Goal: Task Accomplishment & Management: Use online tool/utility

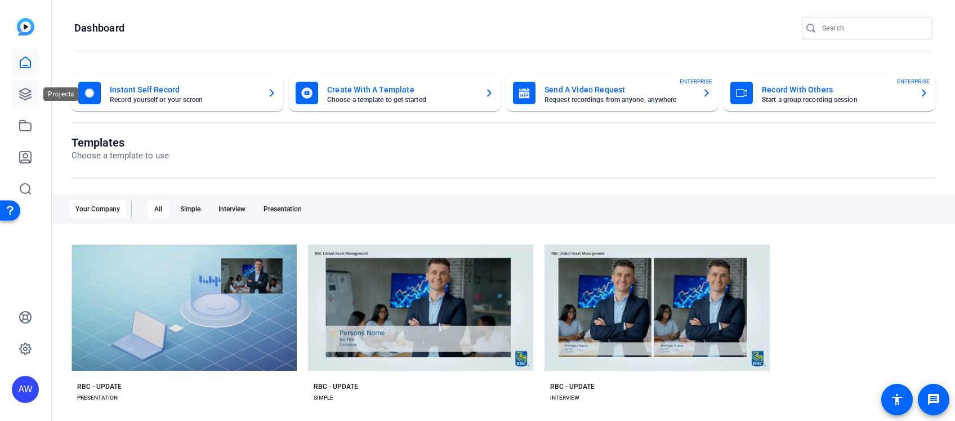
click at [26, 99] on icon at bounding box center [25, 93] width 11 height 11
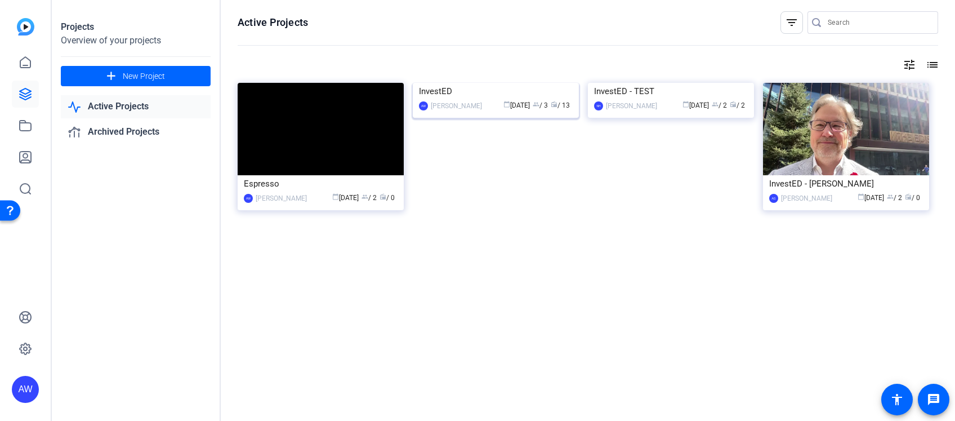
click at [473, 83] on img at bounding box center [496, 83] width 166 height 0
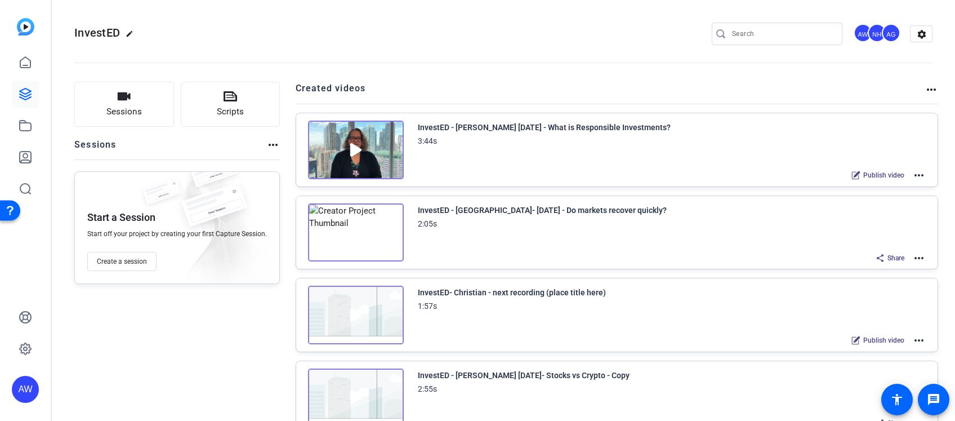
click at [345, 148] on img at bounding box center [356, 150] width 96 height 59
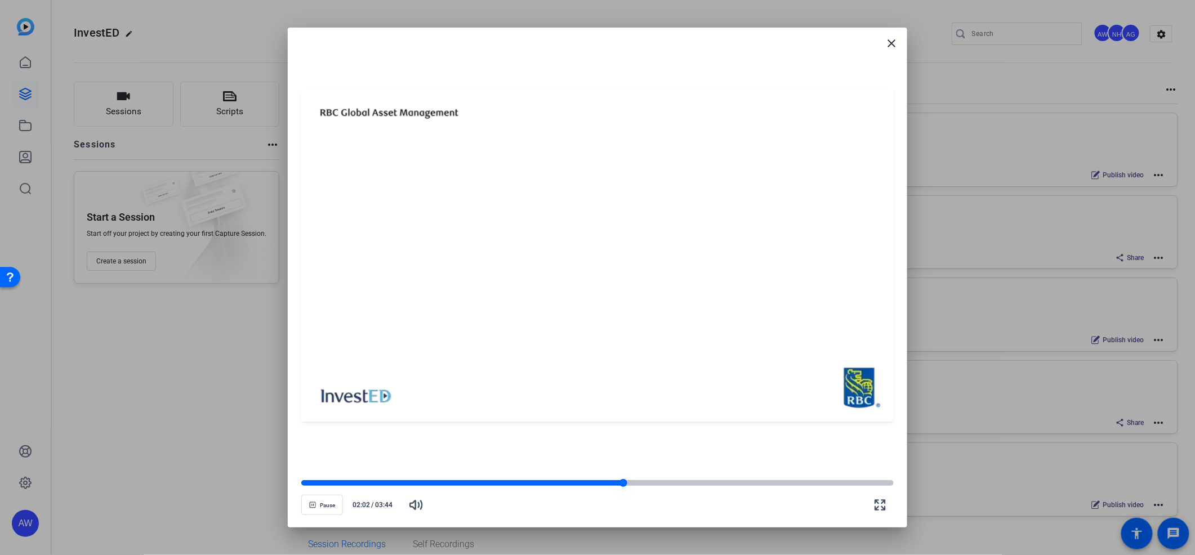
click at [316, 420] on div at bounding box center [462, 483] width 322 height 6
click at [348, 420] on div at bounding box center [597, 483] width 593 height 6
click at [364, 420] on div at bounding box center [597, 483] width 593 height 6
click at [376, 420] on div at bounding box center [597, 483] width 593 height 6
click at [395, 420] on div at bounding box center [597, 483] width 593 height 6
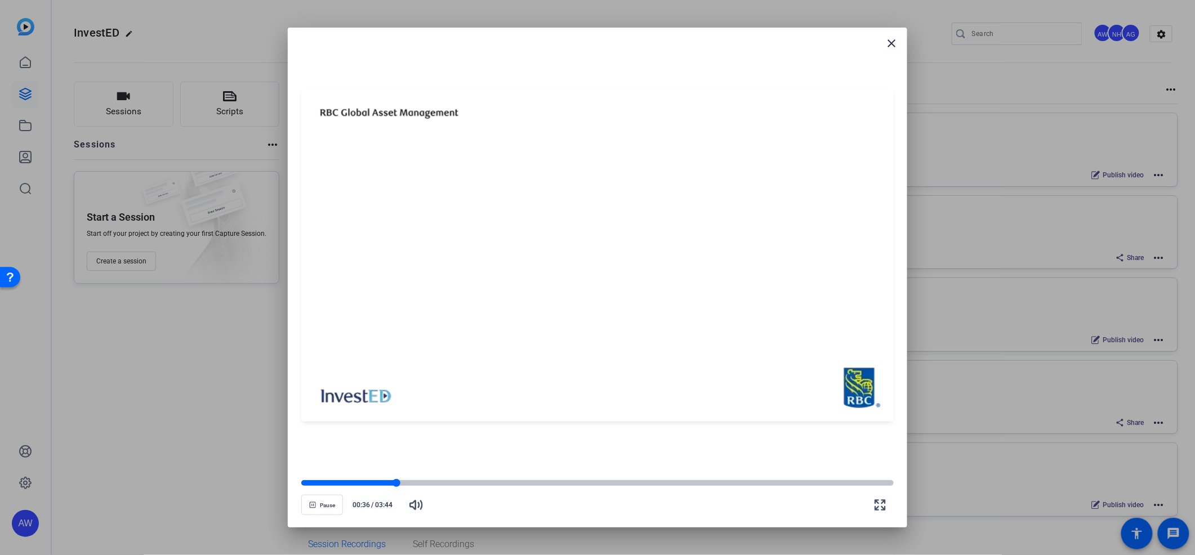
click at [408, 420] on div at bounding box center [597, 483] width 593 height 6
click at [505, 420] on div "Pause 00:41 / 03:44" at bounding box center [597, 498] width 593 height 39
click at [555, 420] on div at bounding box center [597, 483] width 593 height 6
click at [615, 420] on div at bounding box center [597, 483] width 593 height 6
click at [636, 420] on div at bounding box center [597, 483] width 593 height 6
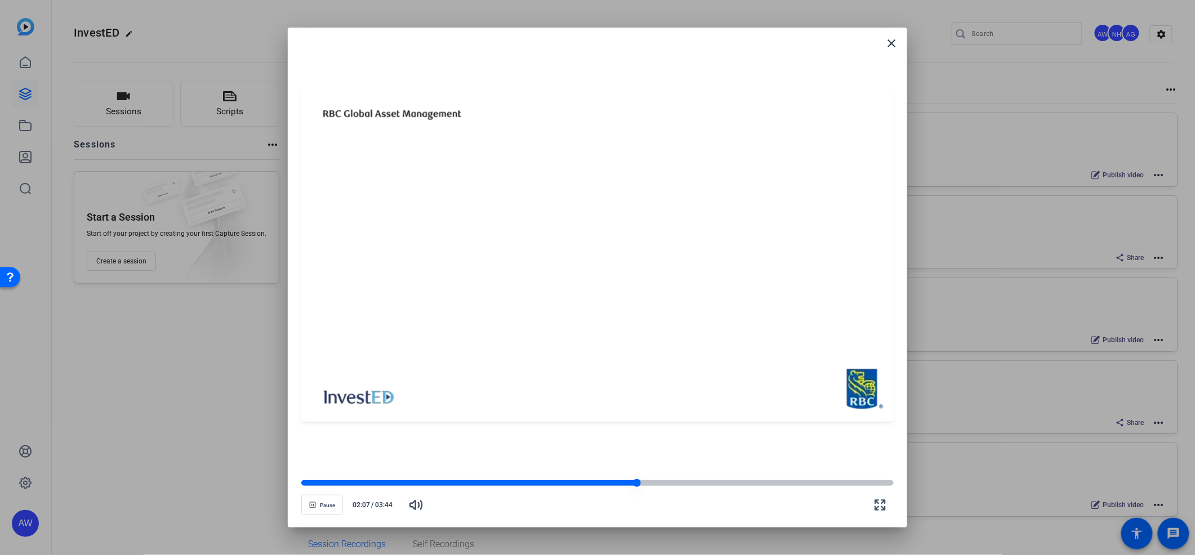
click at [686, 420] on div at bounding box center [597, 483] width 593 height 6
click at [701, 420] on div at bounding box center [597, 483] width 593 height 6
click at [894, 43] on mat-icon "close" at bounding box center [892, 44] width 14 height 14
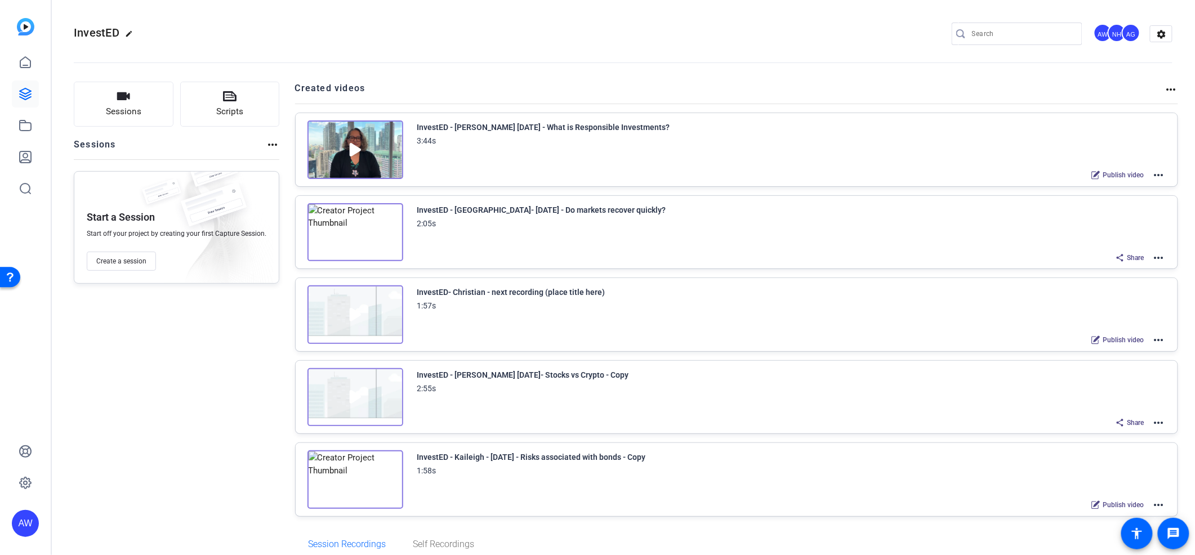
click at [440, 125] on div "InvestED - [PERSON_NAME] [DATE] - What is Responsible Investments?" at bounding box center [543, 128] width 253 height 14
click at [373, 137] on img at bounding box center [356, 150] width 96 height 59
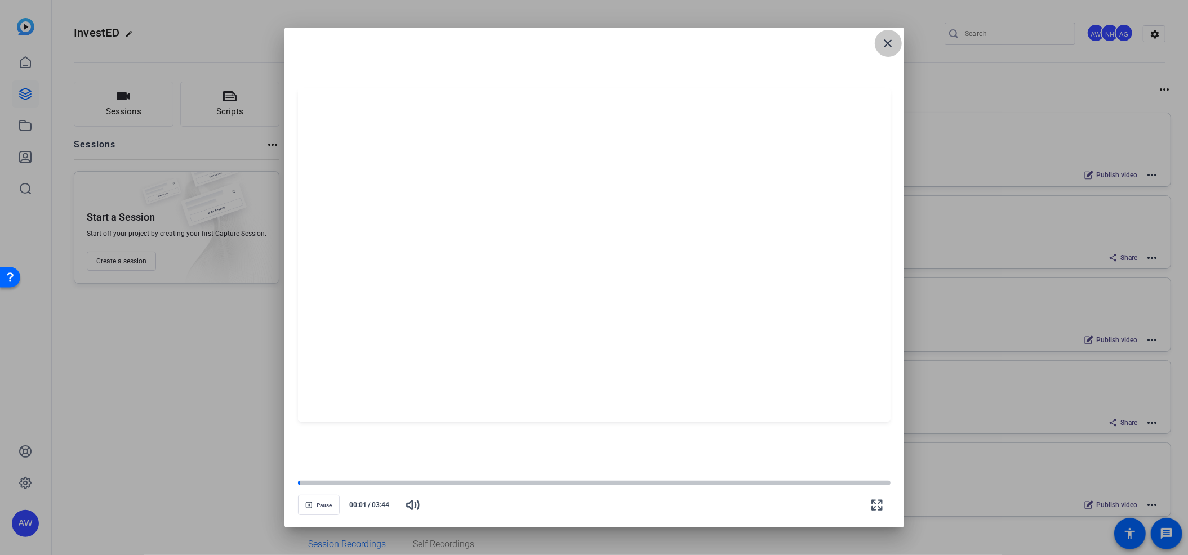
click at [887, 41] on mat-icon "close" at bounding box center [888, 44] width 14 height 14
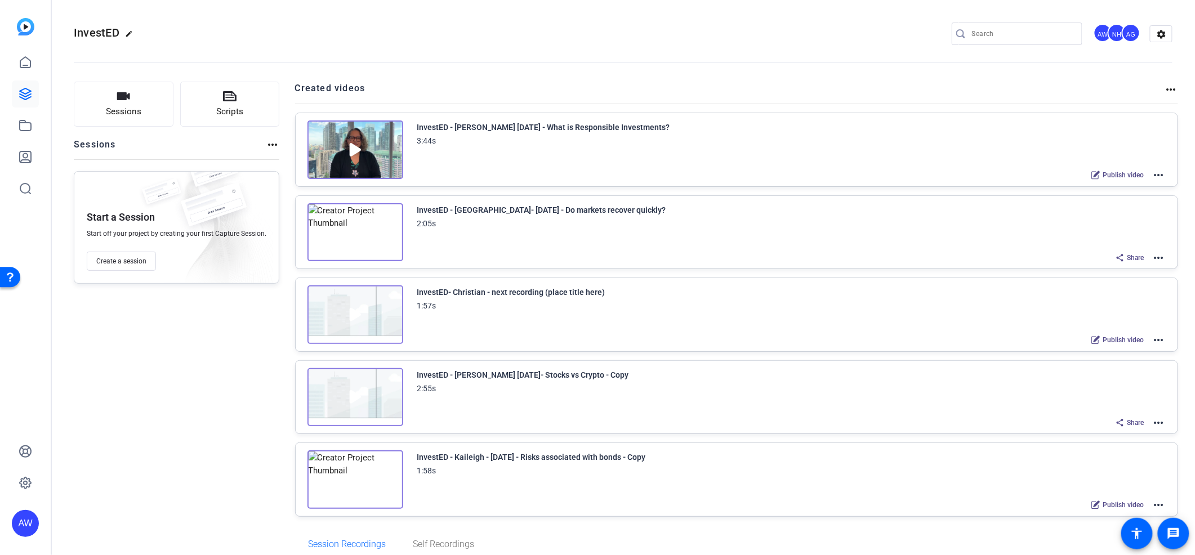
click at [955, 174] on mat-icon "more_horiz" at bounding box center [1159, 175] width 14 height 14
click at [955, 188] on span "Edit in Creator" at bounding box center [1110, 189] width 78 height 14
